Goal: Information Seeking & Learning: Learn about a topic

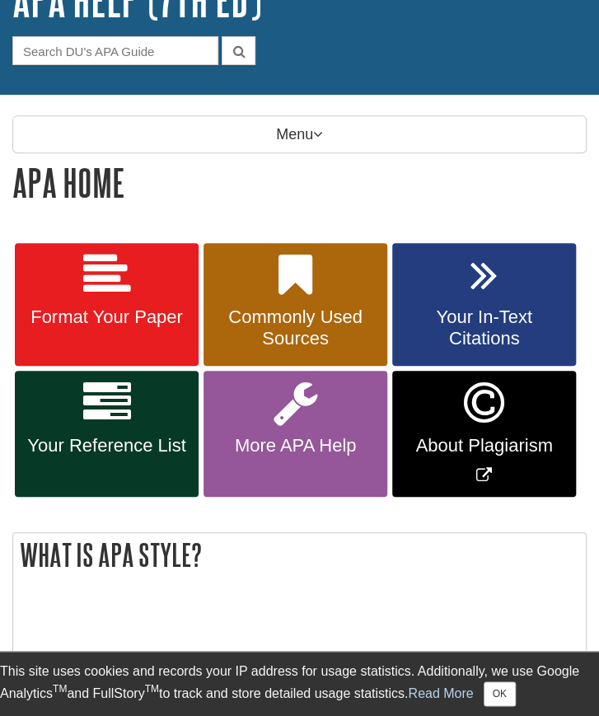
scroll to position [136, 0]
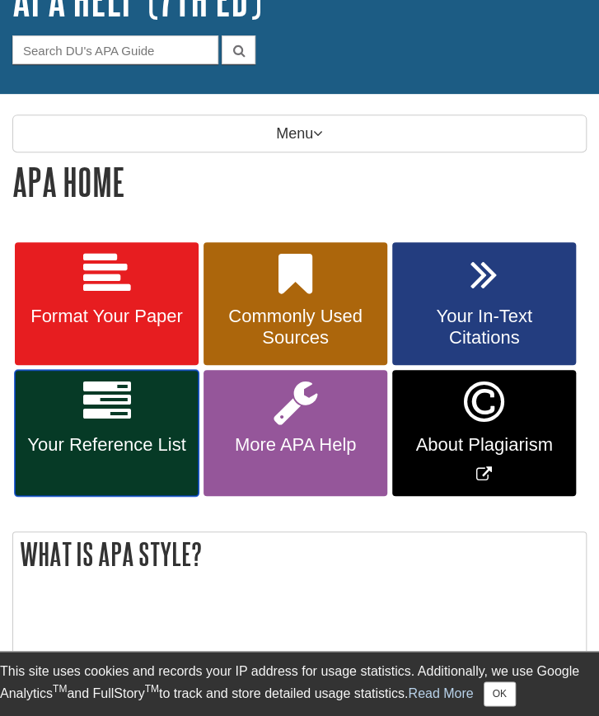
click at [128, 426] on link "Your Reference List" at bounding box center [107, 433] width 184 height 126
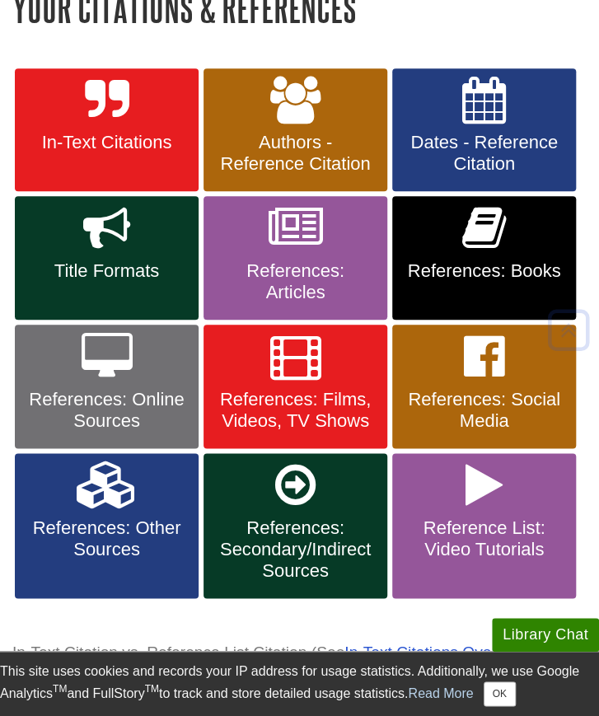
scroll to position [310, 0]
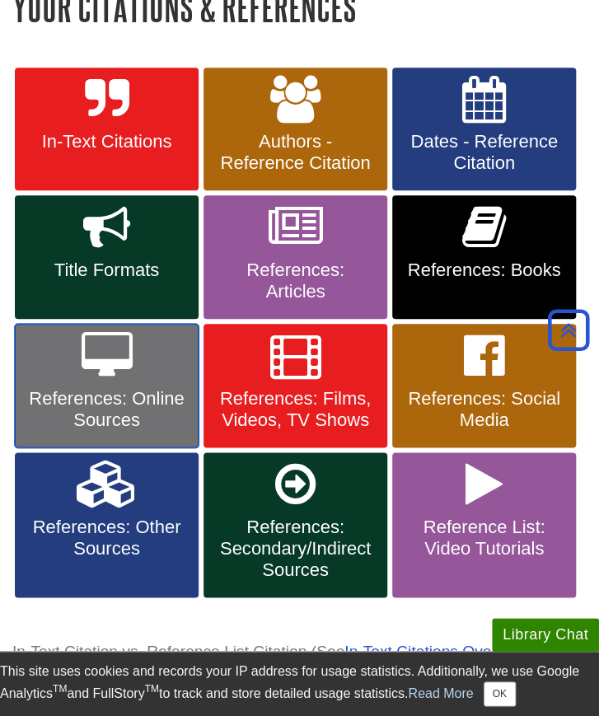
click at [150, 426] on span "References: Online Sources" at bounding box center [106, 409] width 159 height 43
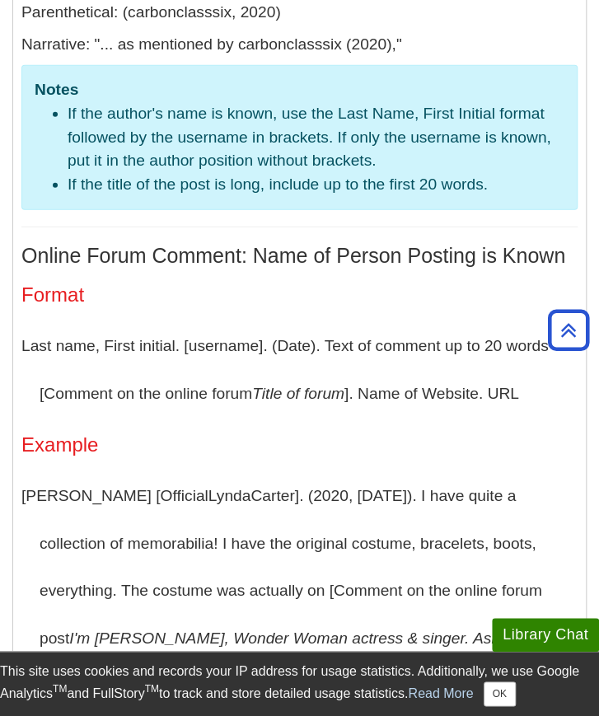
scroll to position [10051, 0]
